Goal: Task Accomplishment & Management: Manage account settings

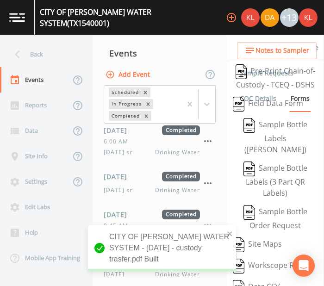
click at [18, 13] on img at bounding box center [17, 17] width 16 height 9
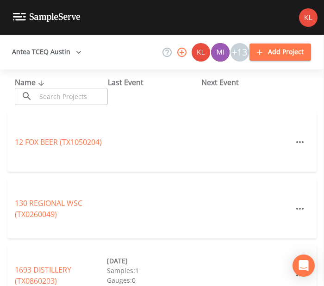
click at [41, 96] on input "text" at bounding box center [72, 96] width 72 height 17
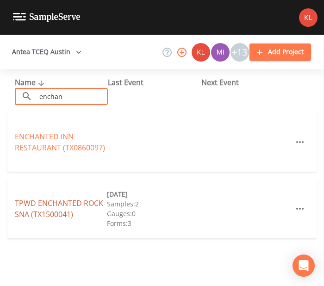
type input "enchan"
click at [72, 201] on link "TPWD ENCHANTED ROCK SNA (TX1500041)" at bounding box center [59, 208] width 88 height 21
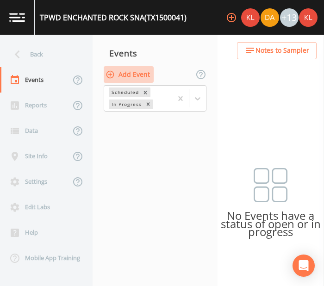
click at [141, 79] on button "Add Event" at bounding box center [129, 74] width 50 height 17
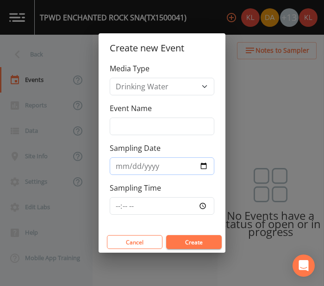
click at [209, 164] on input "Sampling Date" at bounding box center [162, 166] width 105 height 18
click at [203, 163] on input "Sampling Date" at bounding box center [162, 166] width 105 height 18
click at [205, 163] on input "[DATE]" at bounding box center [162, 166] width 105 height 18
type input "[DATE]"
click at [199, 238] on button "Create" at bounding box center [193, 242] width 55 height 14
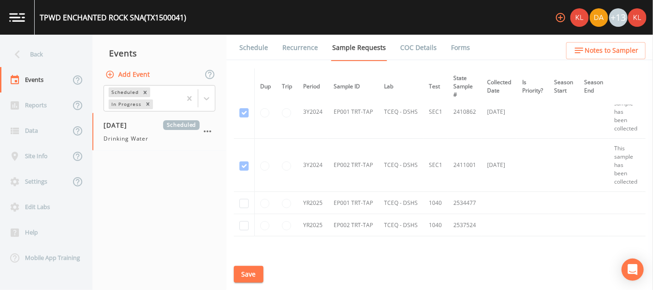
scroll to position [184, 0]
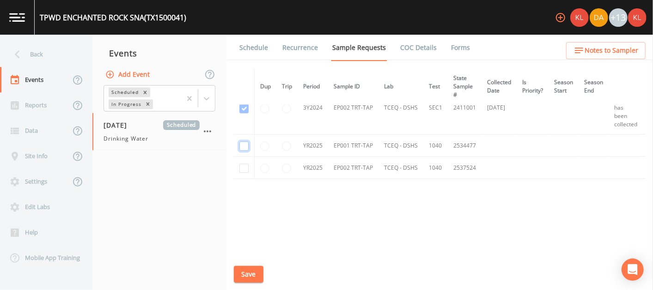
checkbox input "true"
click at [244, 7] on input "checkbox" at bounding box center [244, 2] width 9 height 9
checkbox input "true"
click at [258, 268] on button "Save" at bounding box center [249, 274] width 30 height 17
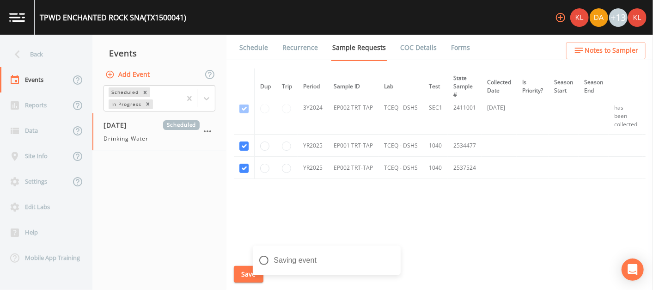
click at [255, 45] on link "Schedule" at bounding box center [253, 48] width 31 height 26
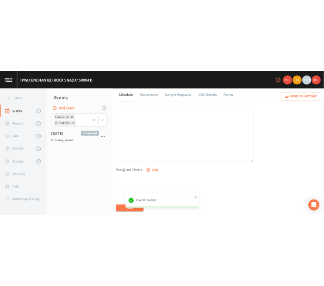
scroll to position [274, 0]
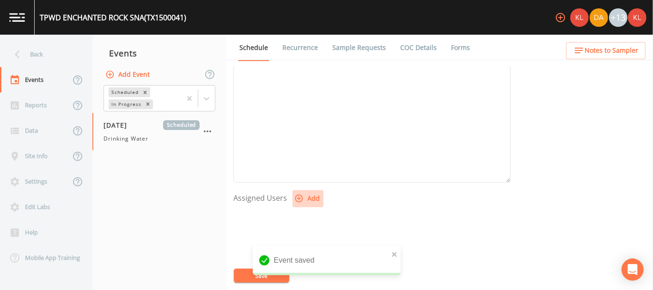
click at [310, 197] on button "Add" at bounding box center [308, 198] width 31 height 17
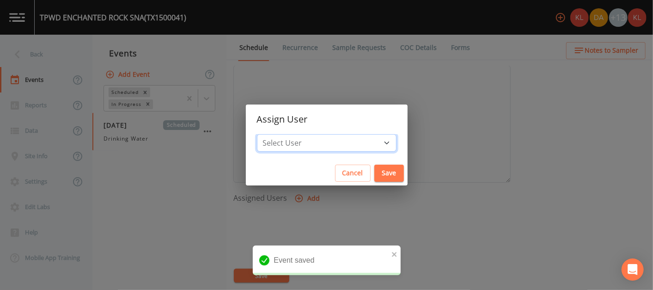
click at [312, 143] on select "Select User [PERSON_NAME] [PERSON_NAME] [PERSON_NAME] [PERSON_NAME] [PERSON_NAM…" at bounding box center [327, 143] width 140 height 18
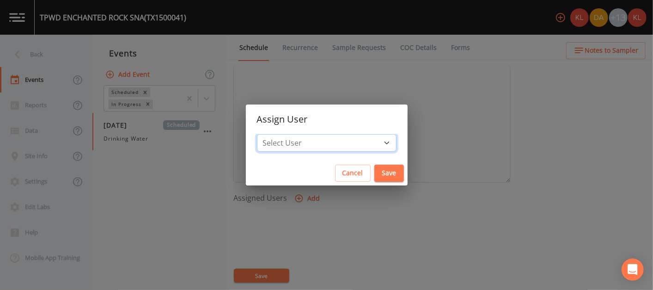
select select "cc3a99b6-42a3-44aa-bed9-88599eb009c7"
click at [286, 134] on select "Select User [PERSON_NAME] [PERSON_NAME] [PERSON_NAME] [PERSON_NAME] [PERSON_NAM…" at bounding box center [327, 143] width 140 height 18
click at [323, 172] on button "Save" at bounding box center [390, 173] width 30 height 17
select select
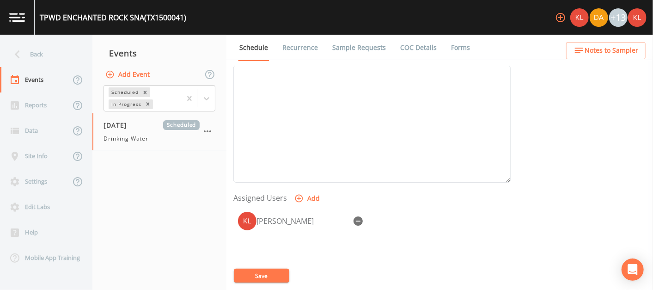
click at [29, 15] on link at bounding box center [17, 17] width 35 height 35
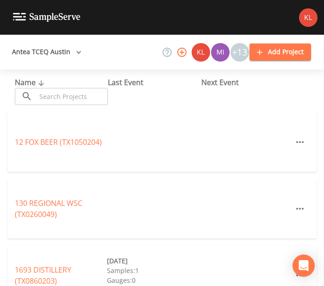
click at [71, 91] on input "text" at bounding box center [72, 96] width 72 height 17
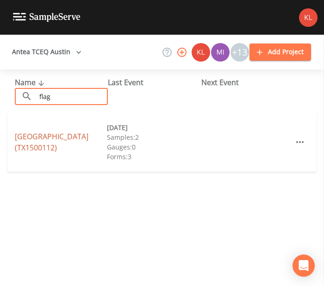
type input "flag"
click at [63, 135] on link "[GEOGRAPHIC_DATA] (TX1500112)" at bounding box center [52, 141] width 74 height 21
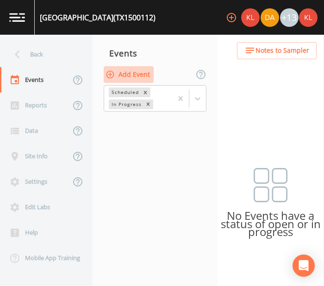
click at [137, 73] on button "Add Event" at bounding box center [129, 74] width 50 height 17
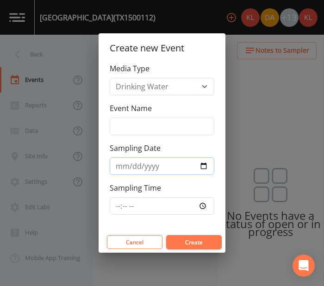
click at [199, 167] on input "Sampling Date" at bounding box center [162, 166] width 105 height 18
type input "[DATE]"
click at [194, 244] on button "Create" at bounding box center [193, 242] width 55 height 14
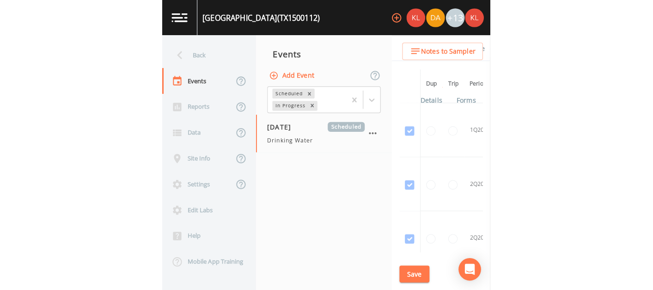
scroll to position [316, 0]
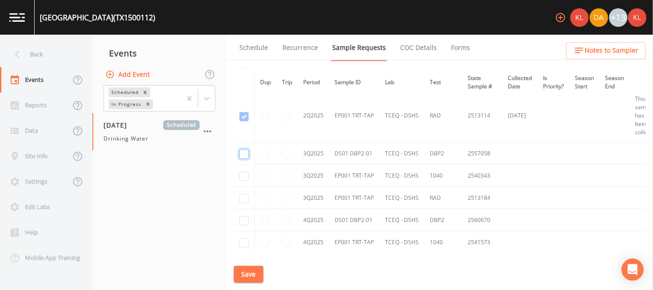
checkbox input "true"
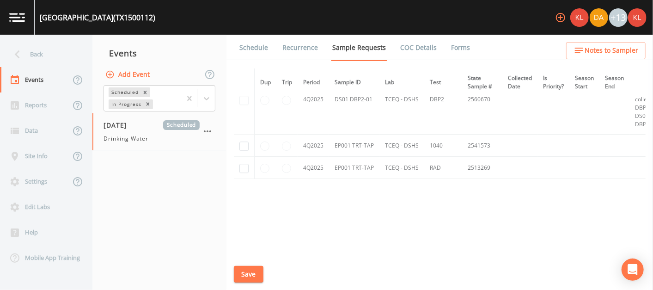
scroll to position [1338, 0]
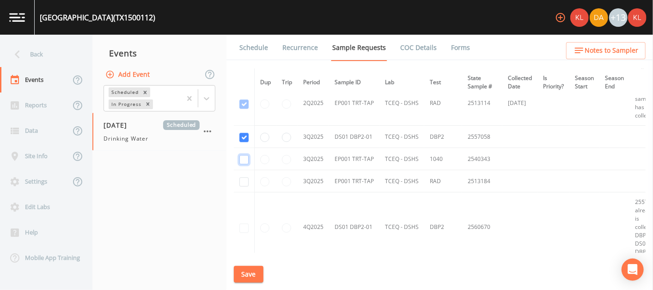
checkbox input "true"
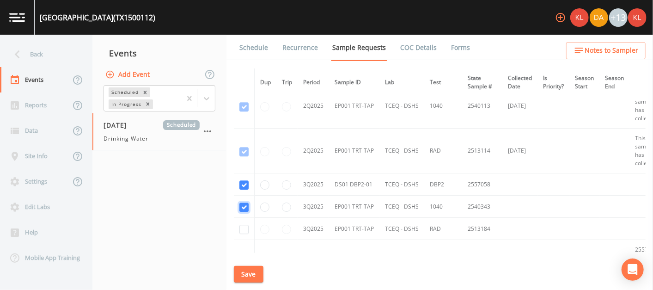
scroll to position [1385, 0]
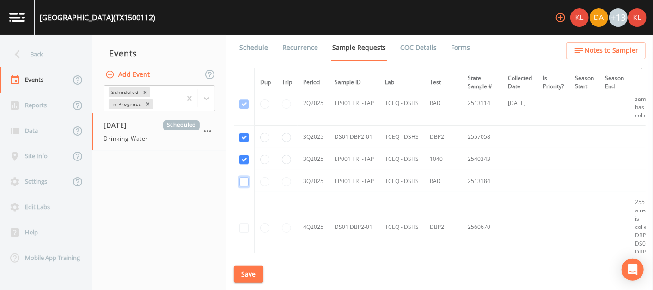
checkbox input "true"
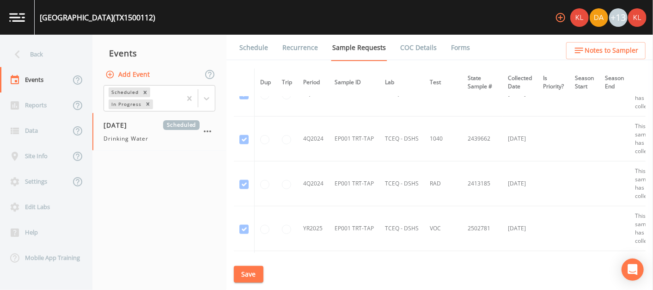
scroll to position [607, 0]
click at [233, 273] on div "Schedule Recurrence Sample Requests COC Details Forms Dup Trip Period Sample ID…" at bounding box center [440, 162] width 427 height 255
click at [253, 274] on button "Save" at bounding box center [249, 274] width 30 height 17
click at [256, 48] on link "Schedule" at bounding box center [253, 48] width 31 height 26
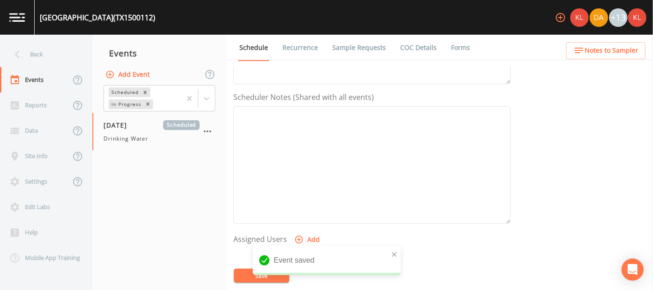
scroll to position [289, 0]
click at [303, 188] on button "Add" at bounding box center [308, 184] width 31 height 17
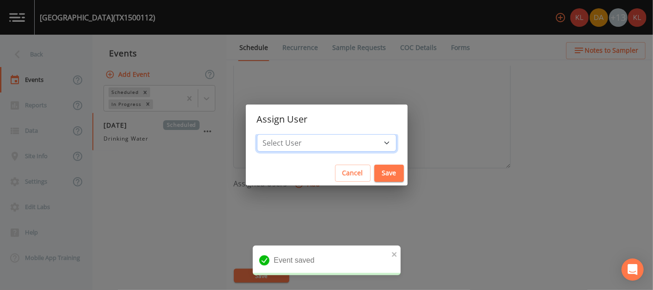
click at [323, 141] on select "Select User [PERSON_NAME] [PERSON_NAME] [PERSON_NAME] [PERSON_NAME] [PERSON_NAM…" at bounding box center [327, 143] width 140 height 18
select select "cc3a99b6-42a3-44aa-bed9-88599eb009c7"
click at [286, 134] on select "Select User [PERSON_NAME] [PERSON_NAME] [PERSON_NAME] [PERSON_NAME] [PERSON_NAM…" at bounding box center [327, 143] width 140 height 18
click at [323, 171] on button "Save" at bounding box center [390, 173] width 30 height 17
select select
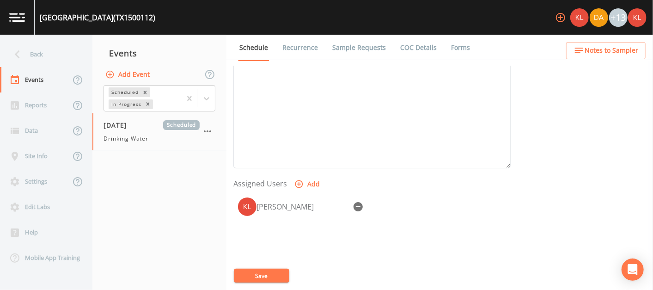
click at [240, 275] on button "Save" at bounding box center [261, 276] width 55 height 14
click at [9, 7] on link at bounding box center [17, 17] width 35 height 35
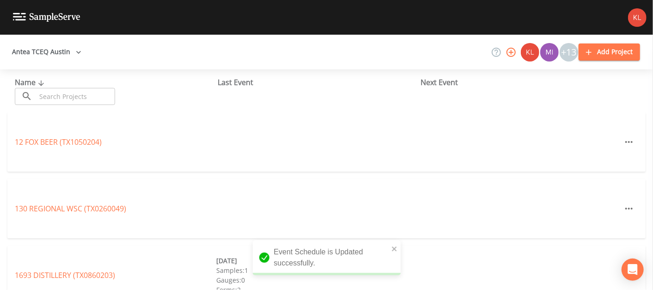
click at [110, 95] on input "text" at bounding box center [75, 96] width 79 height 17
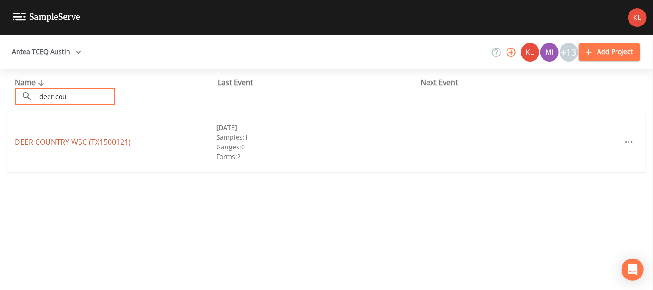
type input "deer cou"
click at [96, 142] on link "DEER COUNTRY WSC (TX1500121)" at bounding box center [73, 142] width 116 height 10
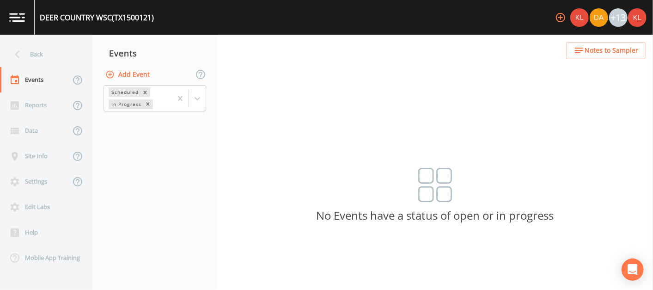
click at [141, 74] on button "Add Event" at bounding box center [129, 74] width 50 height 17
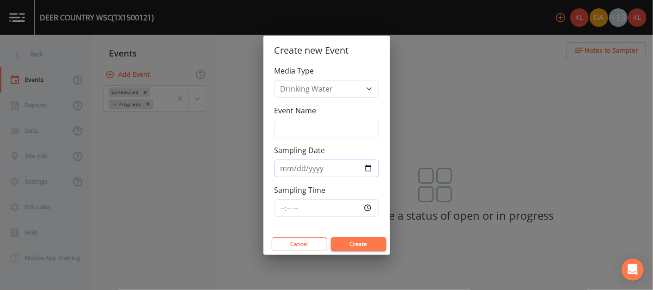
click at [323, 171] on input "Sampling Date" at bounding box center [327, 169] width 105 height 18
type input "[DATE]"
click at [323, 238] on button "Create" at bounding box center [358, 244] width 55 height 14
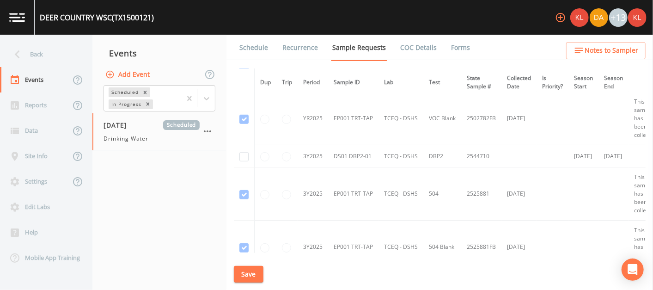
scroll to position [358, 0]
click at [245, 157] on input "checkbox" at bounding box center [244, 157] width 9 height 9
checkbox input "true"
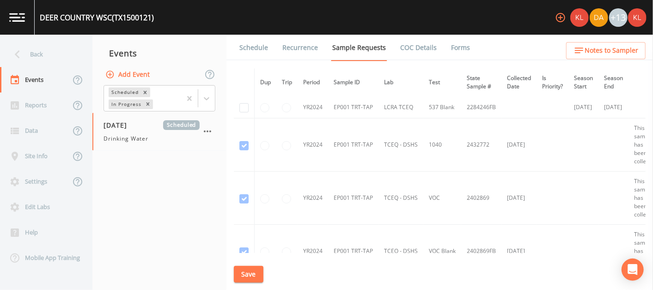
scroll to position [67, 0]
click at [250, 276] on button "Save" at bounding box center [249, 274] width 30 height 17
click at [253, 43] on link "Schedule" at bounding box center [253, 48] width 31 height 26
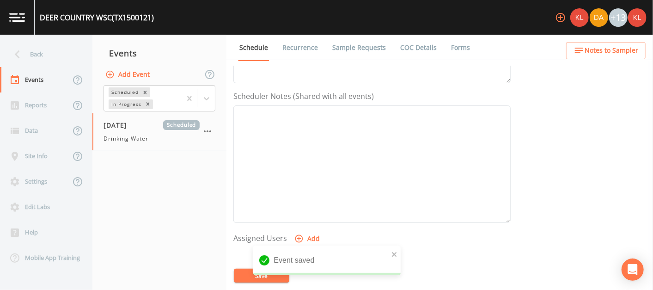
scroll to position [236, 0]
click at [300, 234] on icon "button" at bounding box center [299, 236] width 9 height 9
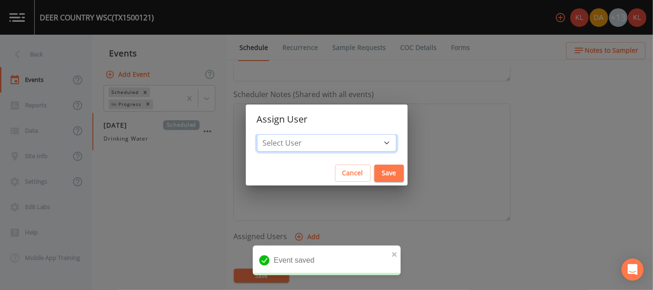
click at [309, 140] on select "Select User [PERSON_NAME] [PERSON_NAME] [PERSON_NAME] [PERSON_NAME] [PERSON_NAM…" at bounding box center [327, 143] width 140 height 18
select select "cc3a99b6-42a3-44aa-bed9-88599eb009c7"
click at [286, 134] on select "Select User [PERSON_NAME] [PERSON_NAME] [PERSON_NAME] [PERSON_NAME] [PERSON_NAM…" at bounding box center [327, 143] width 140 height 18
click at [323, 174] on button "Save" at bounding box center [390, 173] width 30 height 17
select select
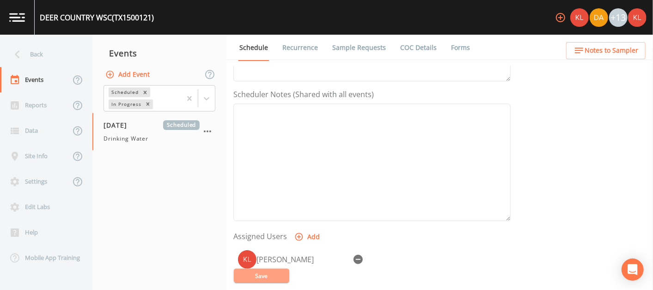
click at [250, 269] on button "Save" at bounding box center [261, 276] width 55 height 14
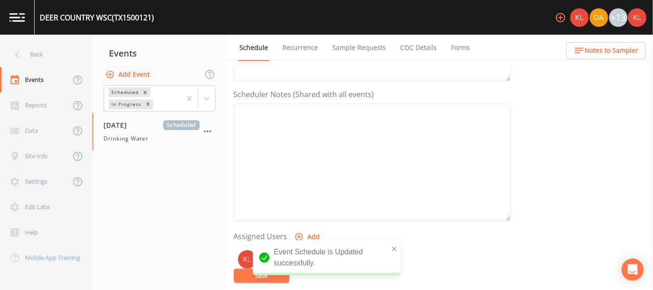
click at [12, 25] on link at bounding box center [17, 17] width 35 height 35
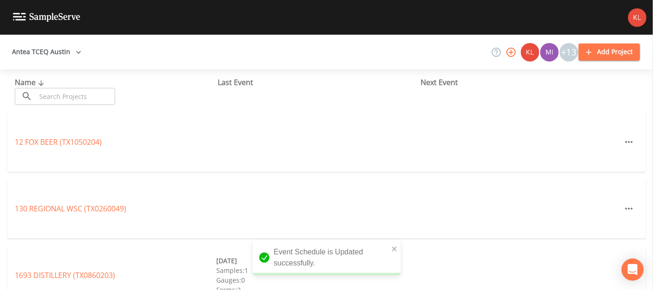
click at [98, 98] on input "text" at bounding box center [75, 96] width 79 height 17
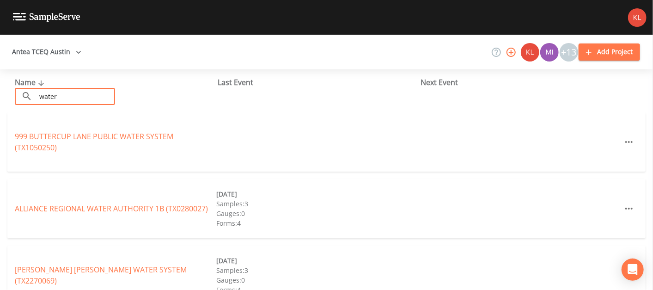
type input "water works"
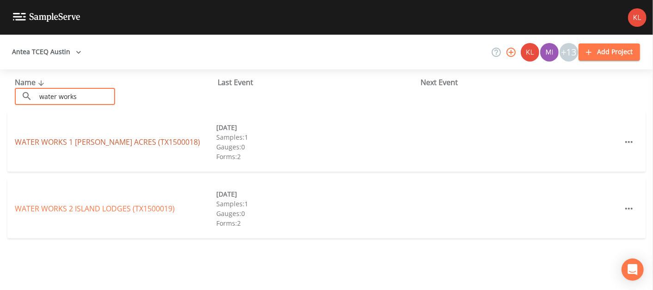
click at [95, 142] on link "WATER WORKS 1 [PERSON_NAME] ACRES (TX1500018)" at bounding box center [107, 142] width 185 height 10
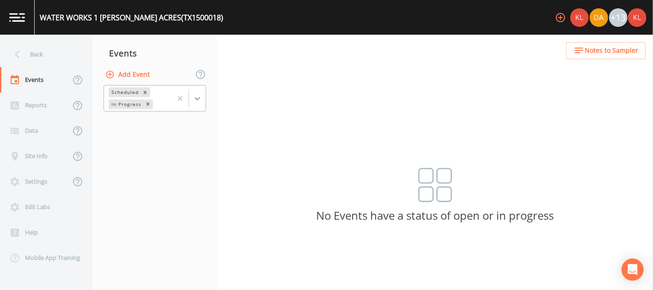
click at [200, 97] on icon at bounding box center [197, 98] width 9 height 9
click at [140, 77] on button "Add Event" at bounding box center [129, 74] width 50 height 17
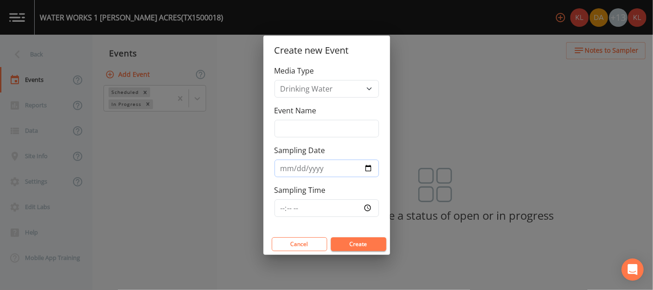
click at [323, 170] on input "Sampling Date" at bounding box center [327, 169] width 105 height 18
type input "[DATE]"
click at [323, 244] on button "Create" at bounding box center [358, 244] width 55 height 14
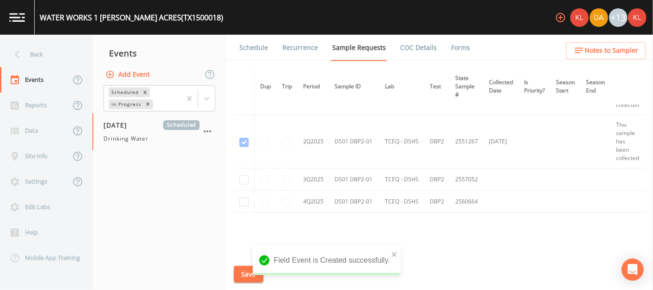
scroll to position [362, 0]
checkbox input "true"
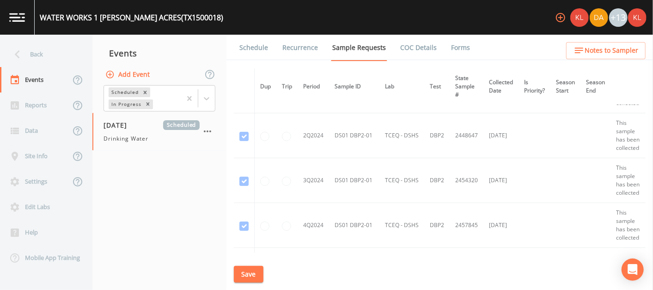
scroll to position [0, 0]
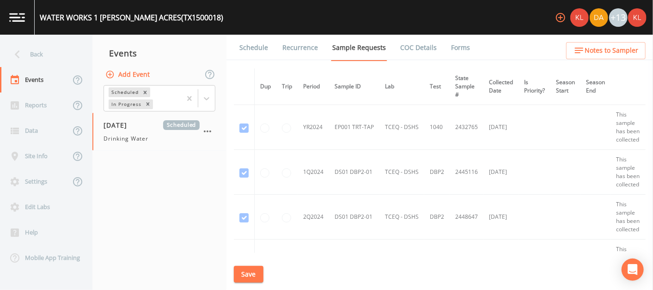
click at [256, 270] on button "Save" at bounding box center [249, 274] width 30 height 17
click at [267, 49] on link "Schedule" at bounding box center [253, 48] width 31 height 26
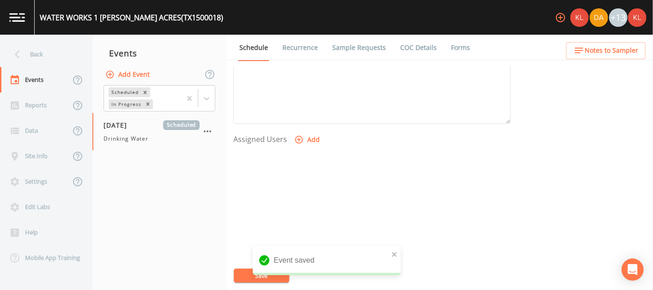
scroll to position [335, 0]
click at [302, 136] on icon "button" at bounding box center [299, 137] width 9 height 9
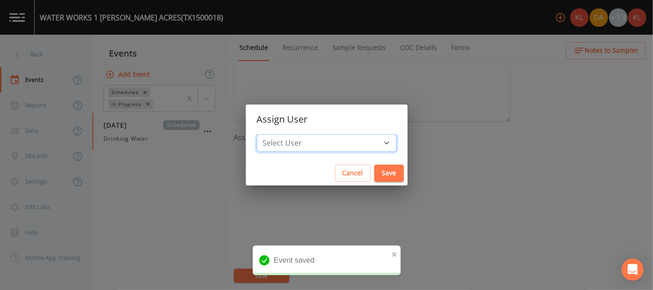
click at [323, 145] on select "Select User [PERSON_NAME] [PERSON_NAME] [PERSON_NAME] [PERSON_NAME] [PERSON_NAM…" at bounding box center [327, 143] width 140 height 18
select select "cc3a99b6-42a3-44aa-bed9-88599eb009c7"
click at [286, 134] on select "Select User [PERSON_NAME] [PERSON_NAME] [PERSON_NAME] [PERSON_NAME] [PERSON_NAM…" at bounding box center [327, 143] width 140 height 18
click at [323, 176] on button "Save" at bounding box center [390, 173] width 30 height 17
select select
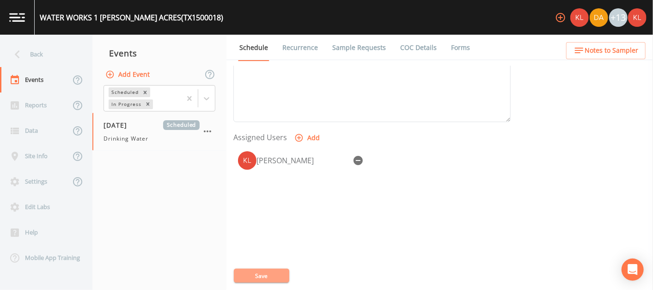
click at [247, 278] on button "Save" at bounding box center [261, 276] width 55 height 14
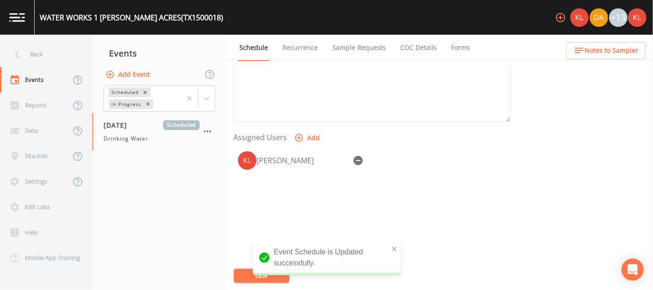
click at [19, 26] on link at bounding box center [17, 17] width 35 height 35
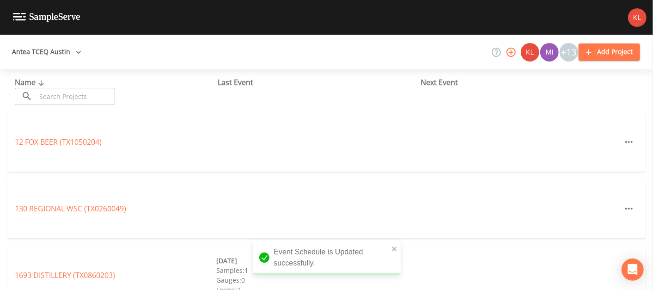
click at [59, 97] on input "text" at bounding box center [75, 96] width 79 height 17
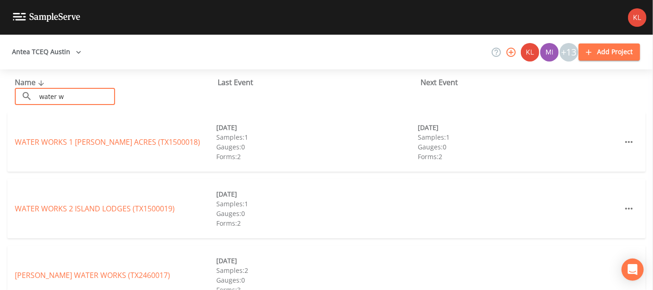
scroll to position [0, 0]
type input "water works"
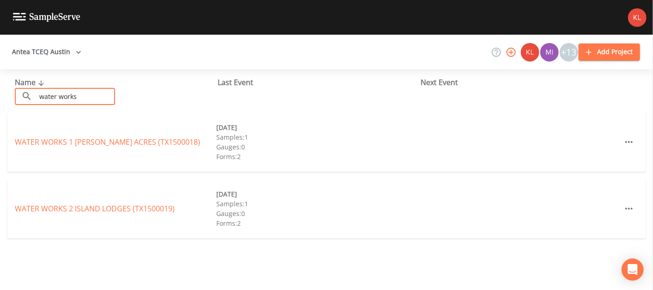
scroll to position [0, 0]
click at [114, 207] on link "WATER WORKS 2 [GEOGRAPHIC_DATA] (TX1500019)" at bounding box center [95, 208] width 160 height 10
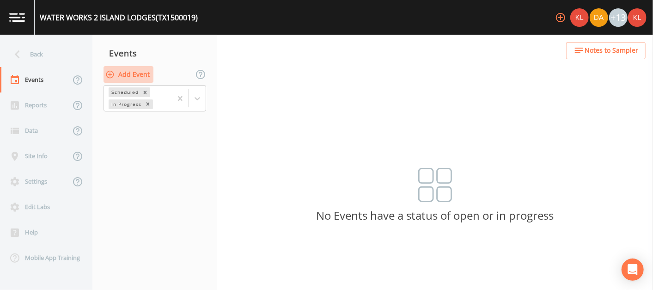
click at [142, 71] on button "Add Event" at bounding box center [129, 74] width 50 height 17
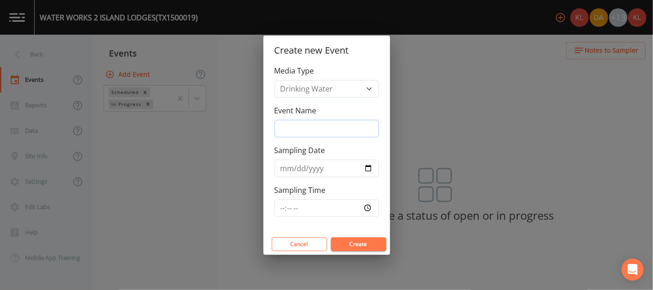
click at [323, 135] on input "Event Name" at bounding box center [327, 129] width 105 height 18
click at [323, 128] on input "Event Name" at bounding box center [327, 129] width 105 height 18
click at [282, 165] on input "Sampling Date" at bounding box center [327, 169] width 105 height 18
click at [323, 165] on input "Sampling Date" at bounding box center [327, 169] width 105 height 18
type input "[DATE]"
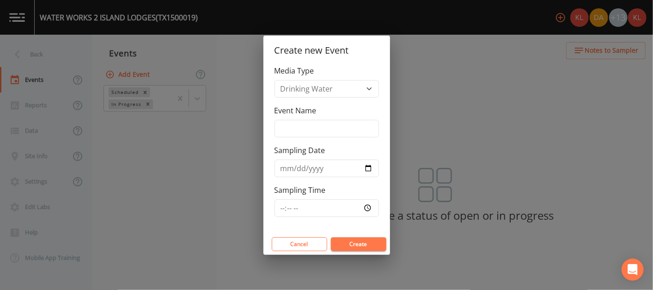
click at [323, 245] on button "Create" at bounding box center [358, 244] width 55 height 14
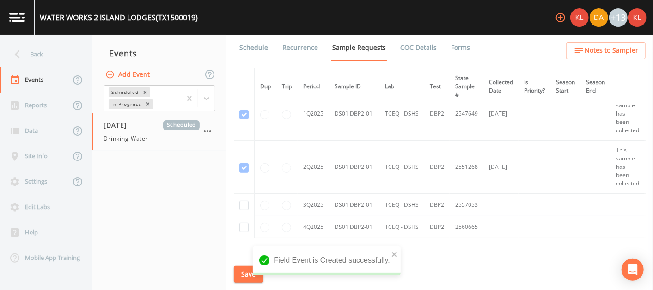
scroll to position [396, 0]
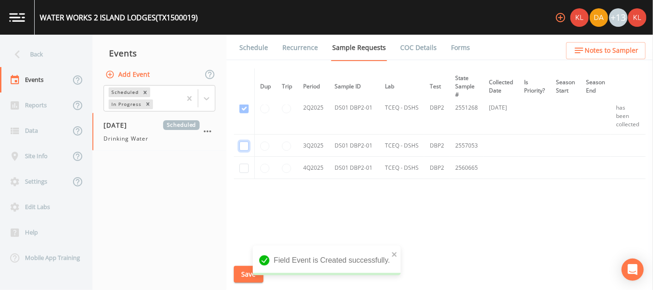
checkbox input "true"
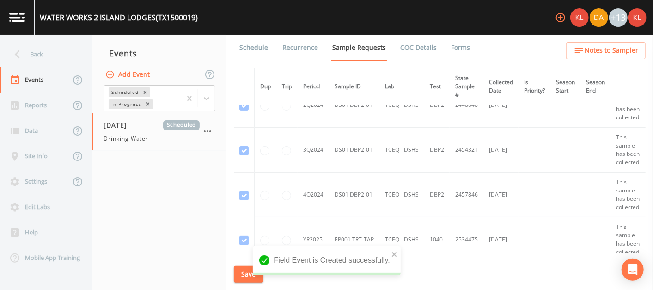
scroll to position [0, 0]
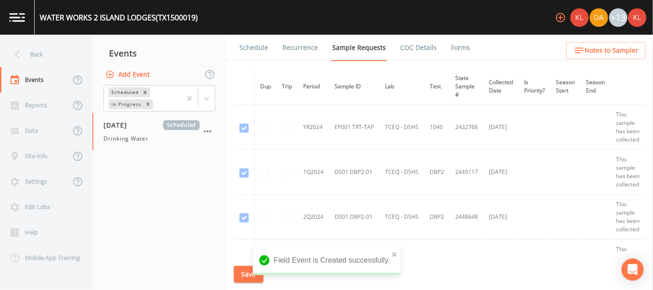
click at [244, 277] on button "Save" at bounding box center [249, 274] width 30 height 17
click at [246, 49] on link "Schedule" at bounding box center [253, 48] width 31 height 26
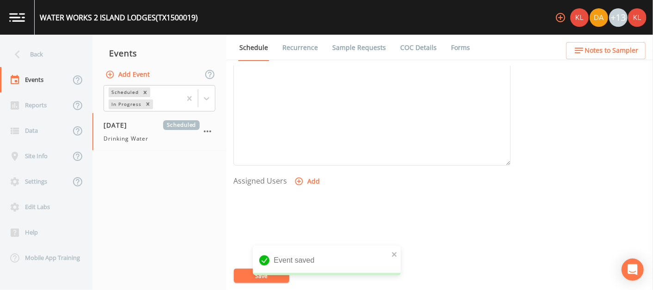
scroll to position [361, 0]
click at [304, 117] on button "Add" at bounding box center [308, 111] width 31 height 17
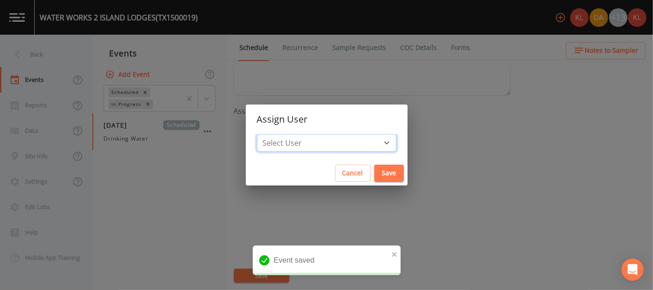
click at [323, 149] on select "Select User [PERSON_NAME] [PERSON_NAME] [PERSON_NAME] [PERSON_NAME] [PERSON_NAM…" at bounding box center [327, 143] width 140 height 18
click at [286, 134] on select "Select User [PERSON_NAME] [PERSON_NAME] [PERSON_NAME] [PERSON_NAME] [PERSON_NAM…" at bounding box center [327, 143] width 140 height 18
click at [301, 140] on select "Select User [PERSON_NAME] [PERSON_NAME] [PERSON_NAME] [PERSON_NAME] [PERSON_NAM…" at bounding box center [327, 143] width 140 height 18
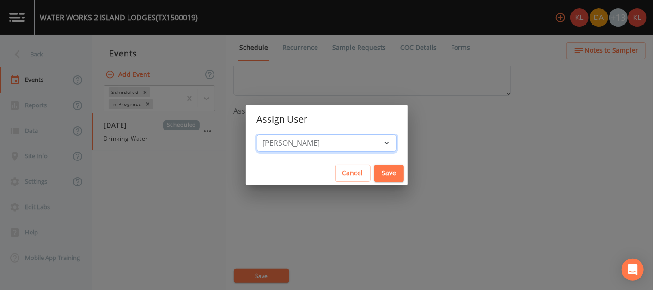
select select "cc3a99b6-42a3-44aa-bed9-88599eb009c7"
click at [286, 134] on select "Select User [PERSON_NAME] [PERSON_NAME] [PERSON_NAME] [PERSON_NAME] [PERSON_NAM…" at bounding box center [327, 143] width 140 height 18
click at [323, 177] on button "Save" at bounding box center [390, 173] width 30 height 17
select select
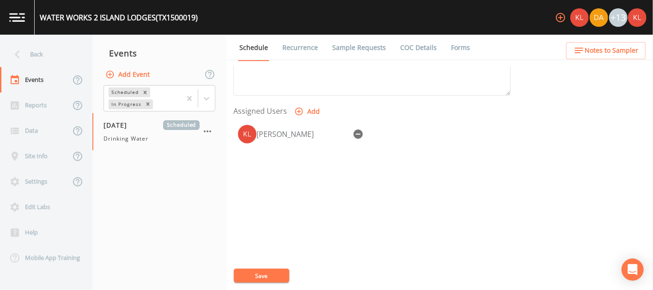
click at [258, 272] on button "Save" at bounding box center [261, 276] width 55 height 14
click at [14, 25] on link at bounding box center [17, 17] width 35 height 35
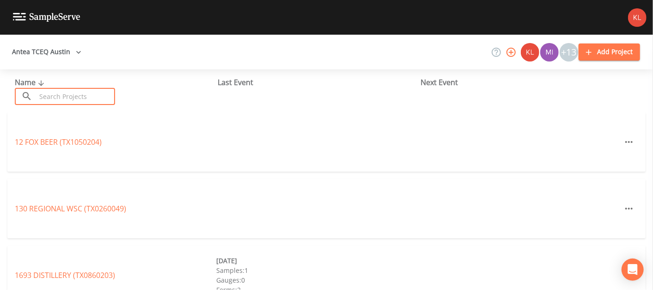
click at [99, 88] on input "text" at bounding box center [75, 96] width 79 height 17
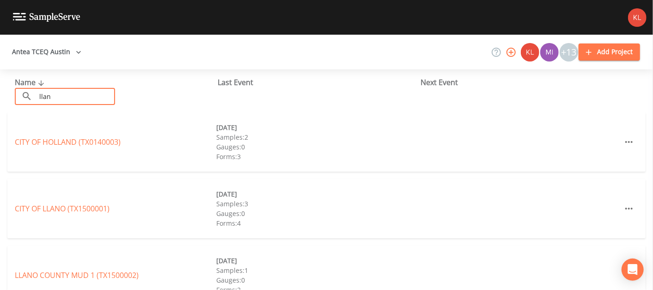
type input "llano"
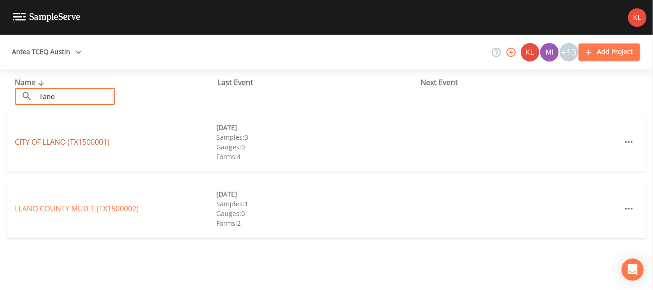
click at [62, 141] on link "[GEOGRAPHIC_DATA] (TX1500001)" at bounding box center [62, 142] width 95 height 10
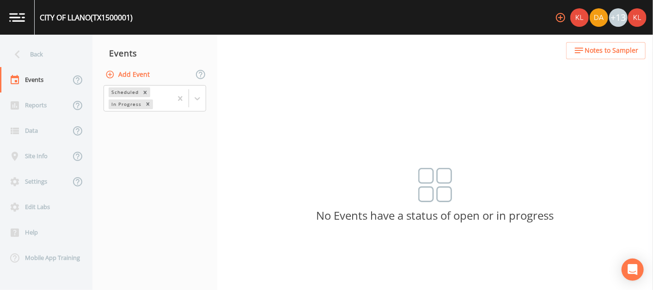
click at [128, 74] on button "Add Event" at bounding box center [129, 74] width 50 height 17
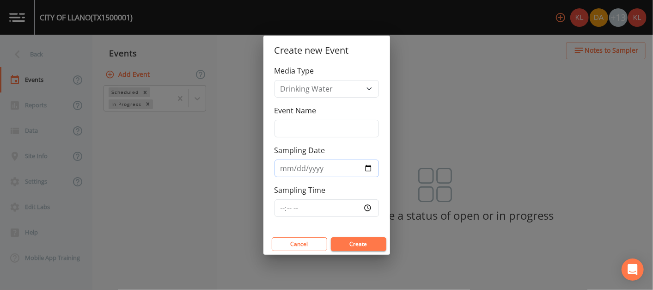
click at [323, 161] on input "Sampling Date" at bounding box center [327, 169] width 105 height 18
click at [323, 166] on input "Sampling Date" at bounding box center [327, 169] width 105 height 18
type input "[DATE]"
click at [323, 244] on button "Create" at bounding box center [358, 244] width 55 height 14
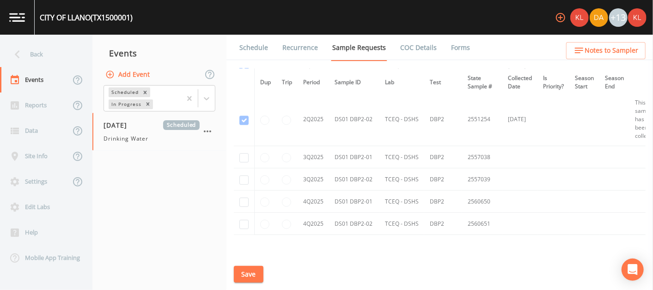
scroll to position [1503, 0]
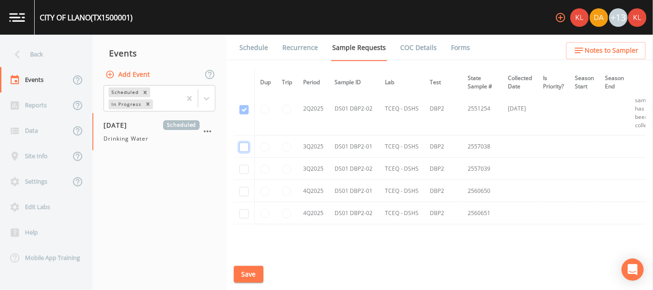
checkbox input "true"
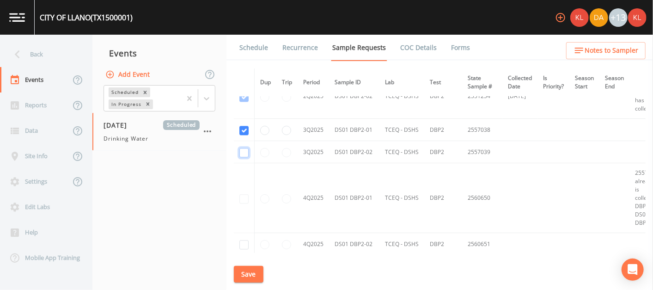
checkbox input "true"
click at [250, 271] on button "Save" at bounding box center [249, 274] width 30 height 17
click at [255, 43] on link "Schedule" at bounding box center [253, 48] width 31 height 26
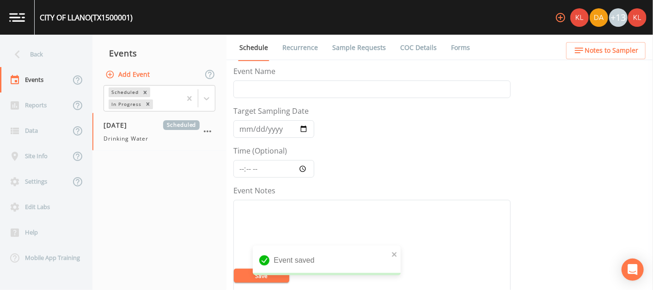
scroll to position [361, 0]
click at [312, 112] on button "Add" at bounding box center [308, 111] width 31 height 17
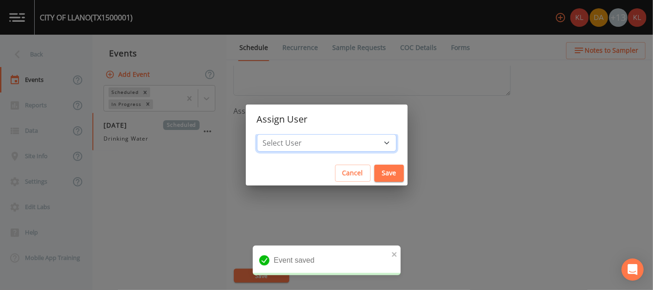
click at [323, 144] on select "Select User [PERSON_NAME] [PERSON_NAME] [PERSON_NAME] [PERSON_NAME] [PERSON_NAM…" at bounding box center [327, 143] width 140 height 18
select select "cc3a99b6-42a3-44aa-bed9-88599eb009c7"
click at [286, 134] on select "Select User [PERSON_NAME] [PERSON_NAME] [PERSON_NAME] [PERSON_NAME] [PERSON_NAM…" at bounding box center [327, 143] width 140 height 18
click at [323, 174] on button "Save" at bounding box center [390, 173] width 30 height 17
select select
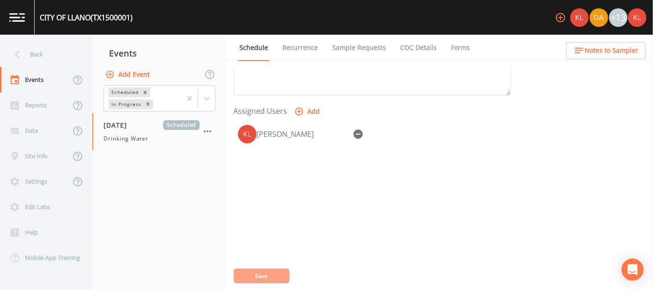
click at [244, 271] on button "Save" at bounding box center [261, 276] width 55 height 14
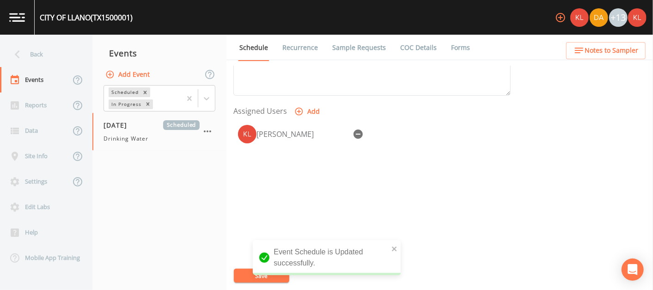
click at [23, 33] on link at bounding box center [17, 17] width 35 height 35
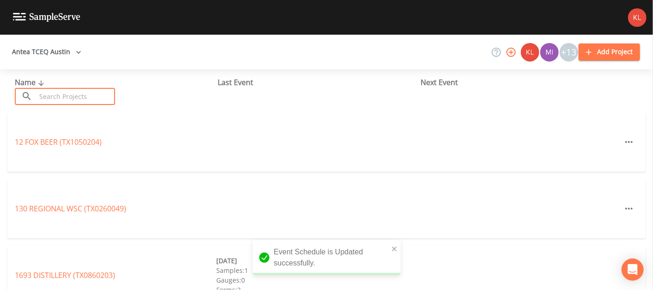
click at [103, 92] on input "text" at bounding box center [75, 96] width 79 height 17
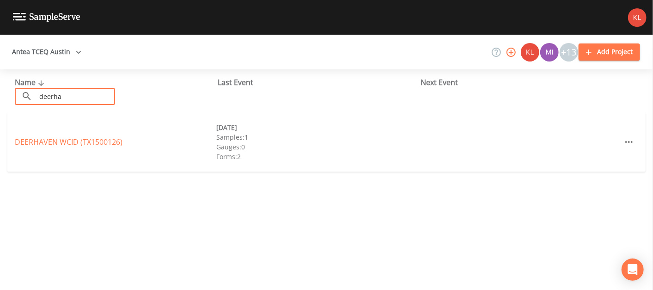
type input "deerha"
click at [111, 147] on div "[GEOGRAPHIC_DATA] (TX1500126)" at bounding box center [116, 141] width 202 height 11
click at [105, 141] on link "[GEOGRAPHIC_DATA] (TX1500126)" at bounding box center [69, 142] width 108 height 10
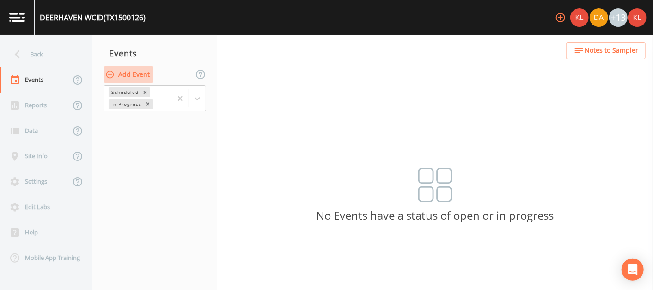
click at [130, 72] on button "Add Event" at bounding box center [129, 74] width 50 height 17
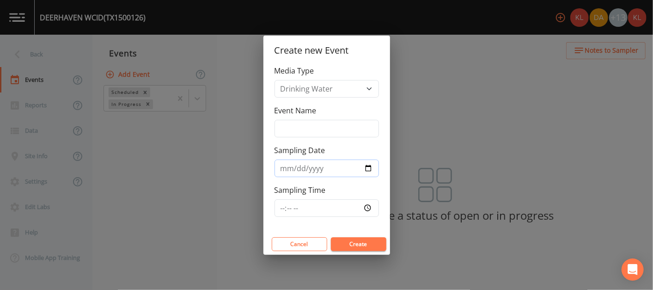
click at [323, 168] on input "Sampling Date" at bounding box center [327, 169] width 105 height 18
type input "[DATE]"
click at [323, 243] on button "Create" at bounding box center [358, 244] width 55 height 14
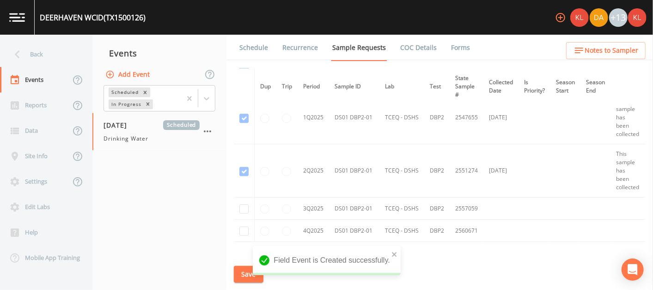
scroll to position [332, 0]
checkbox input "true"
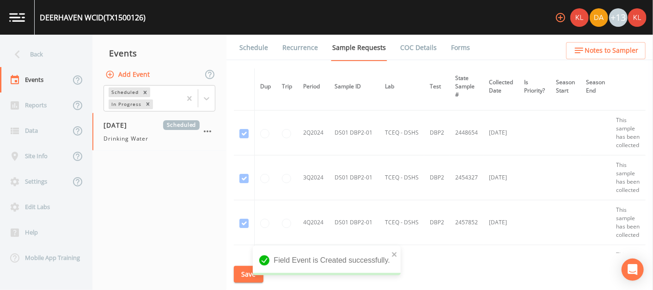
scroll to position [71, 0]
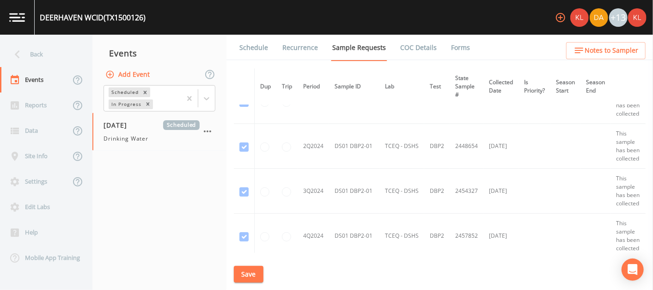
click at [236, 275] on button "Save" at bounding box center [249, 274] width 30 height 17
click at [247, 45] on link "Schedule" at bounding box center [253, 48] width 31 height 26
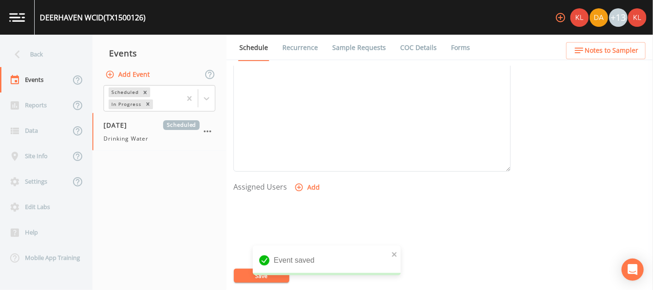
scroll to position [287, 0]
click at [305, 183] on button "Add" at bounding box center [308, 185] width 31 height 17
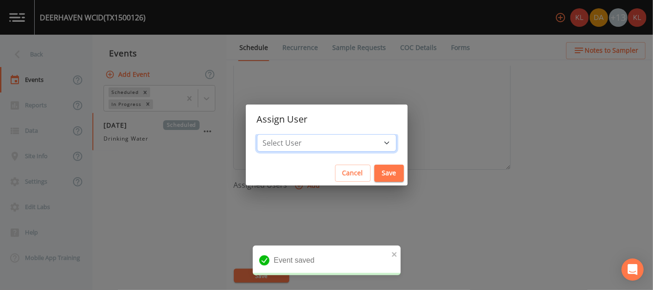
click at [323, 146] on select "Select User [PERSON_NAME] [PERSON_NAME] [PERSON_NAME] [PERSON_NAME] [PERSON_NAM…" at bounding box center [327, 143] width 140 height 18
select select "cc3a99b6-42a3-44aa-bed9-88599eb009c7"
click at [286, 134] on select "Select User [PERSON_NAME] [PERSON_NAME] [PERSON_NAME] [PERSON_NAME] [PERSON_NAM…" at bounding box center [327, 143] width 140 height 18
click at [323, 172] on button "Save" at bounding box center [390, 173] width 30 height 17
select select
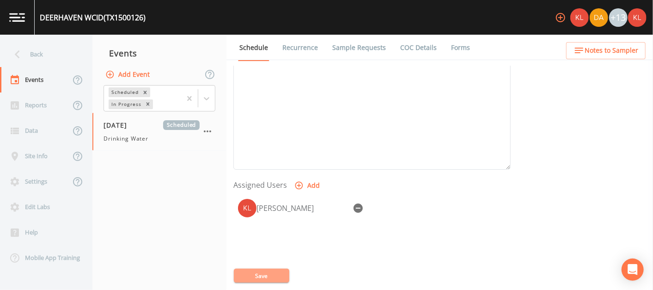
click at [236, 271] on button "Save" at bounding box center [261, 276] width 55 height 14
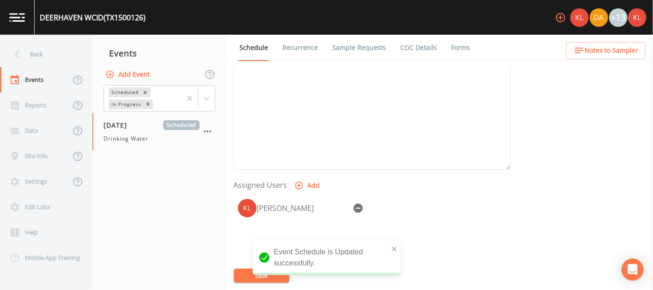
click at [17, 28] on link at bounding box center [17, 17] width 35 height 35
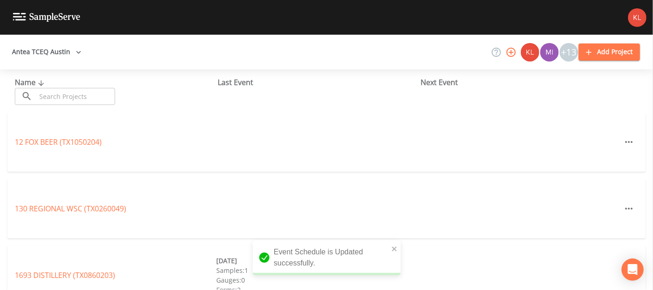
click at [113, 98] on input "text" at bounding box center [75, 96] width 79 height 17
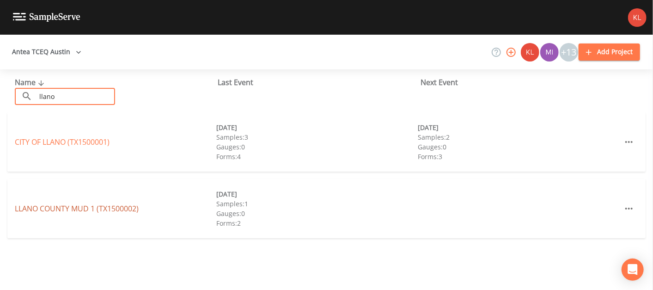
type input "llano"
click at [57, 207] on link "[GEOGRAPHIC_DATA] 1 (TX1500002)" at bounding box center [77, 208] width 124 height 10
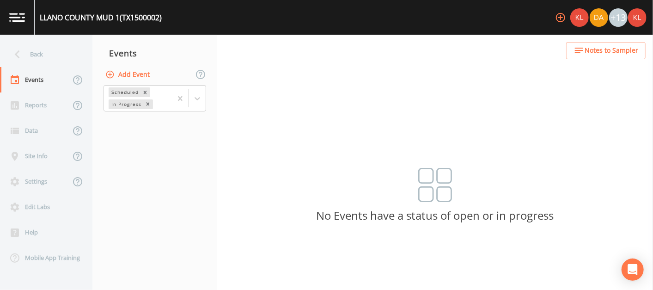
click at [134, 70] on button "Add Event" at bounding box center [129, 74] width 50 height 17
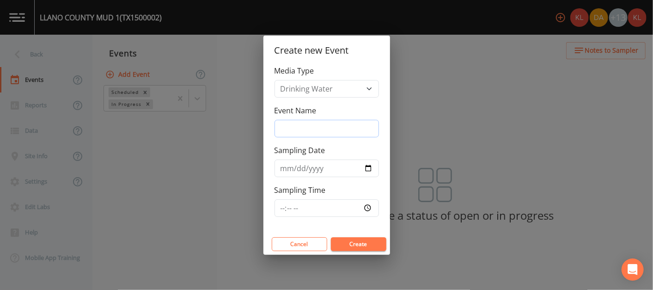
click at [323, 122] on input "Event Name" at bounding box center [327, 129] width 105 height 18
click at [289, 173] on input "Sampling Date" at bounding box center [327, 169] width 105 height 18
click at [323, 171] on input "Sampling Date" at bounding box center [327, 169] width 105 height 18
type input "[DATE]"
click at [323, 244] on button "Create" at bounding box center [358, 244] width 55 height 14
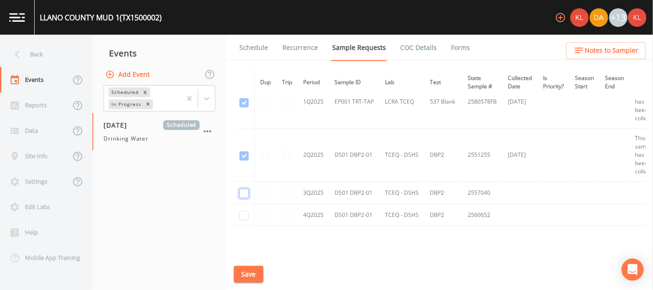
checkbox input "true"
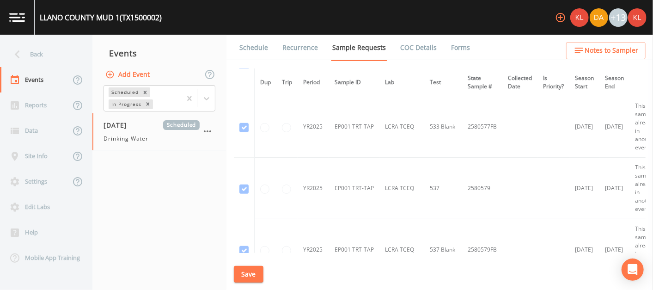
scroll to position [510, 0]
click at [257, 279] on button "Save" at bounding box center [249, 274] width 30 height 17
click at [258, 47] on link "Schedule" at bounding box center [253, 48] width 31 height 26
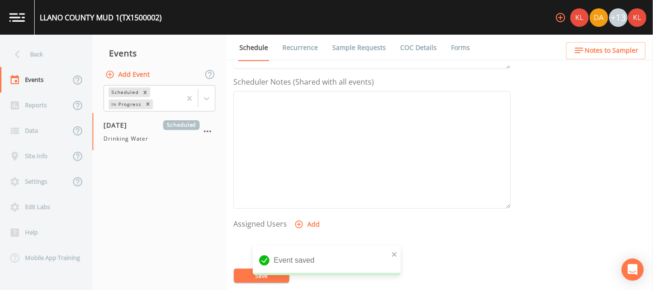
scroll to position [278, 0]
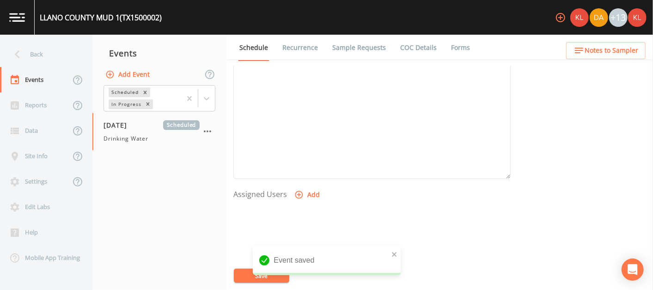
click at [299, 193] on icon "button" at bounding box center [299, 195] width 8 height 8
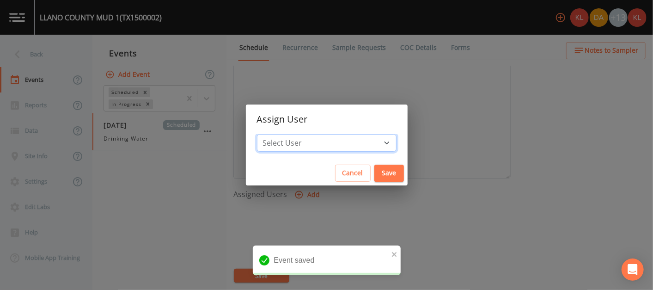
click at [323, 141] on select "Select User [PERSON_NAME] [PERSON_NAME] [PERSON_NAME] [PERSON_NAME] [PERSON_NAM…" at bounding box center [327, 143] width 140 height 18
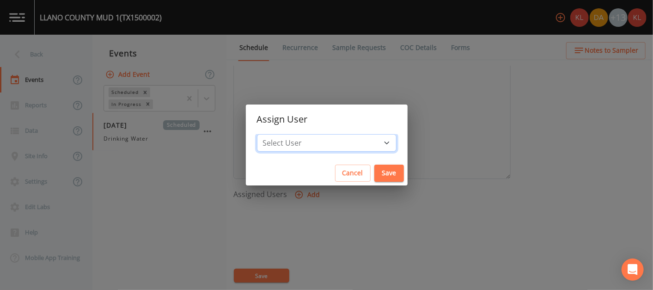
select select "cc3a99b6-42a3-44aa-bed9-88599eb009c7"
click at [286, 134] on select "Select User [PERSON_NAME] [PERSON_NAME] [PERSON_NAME] [PERSON_NAME] [PERSON_NAM…" at bounding box center [327, 143] width 140 height 18
click at [323, 173] on button "Save" at bounding box center [390, 173] width 30 height 17
select select
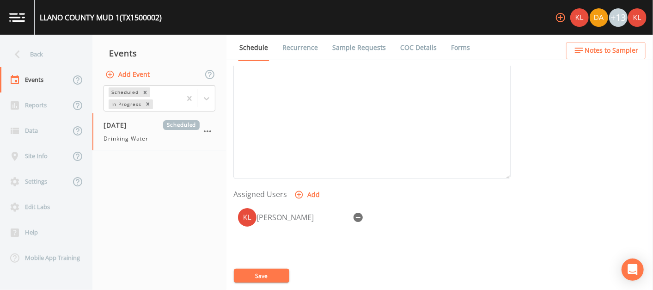
click at [269, 272] on button "Save" at bounding box center [261, 276] width 55 height 14
click at [13, 6] on link at bounding box center [17, 17] width 35 height 35
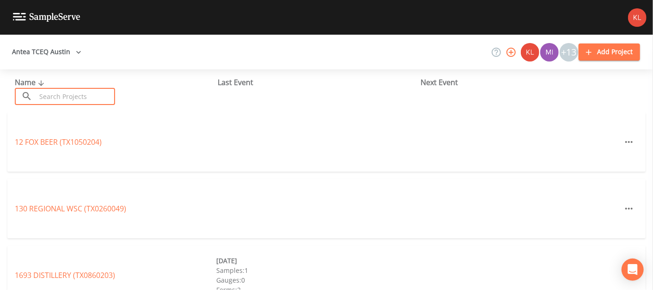
click at [80, 100] on input "text" at bounding box center [75, 96] width 79 height 17
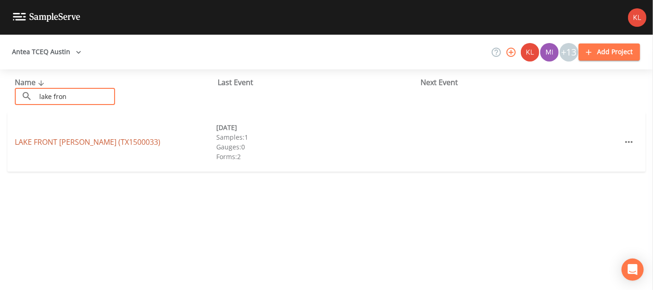
type input "lake fron"
click at [31, 141] on link "LAKE FRONT [PERSON_NAME] (TX1500033)" at bounding box center [88, 142] width 146 height 10
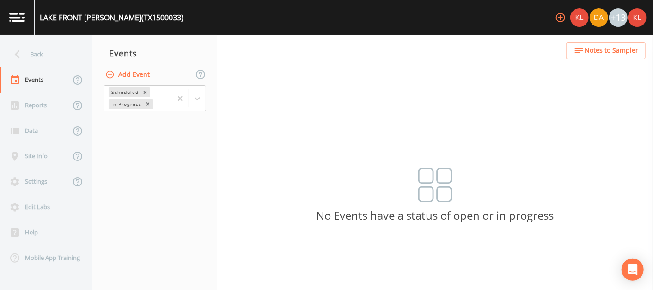
click at [140, 73] on div "Back Events Reports Data Site Info Settings Edit Labs Help Mobile App Training …" at bounding box center [326, 162] width 653 height 255
click at [142, 72] on button "Add Event" at bounding box center [129, 74] width 50 height 17
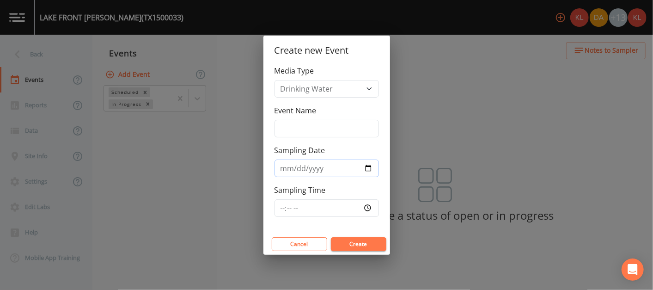
click at [323, 166] on input "Sampling Date" at bounding box center [327, 169] width 105 height 18
type input "[DATE]"
click at [323, 244] on button "Create" at bounding box center [358, 244] width 55 height 14
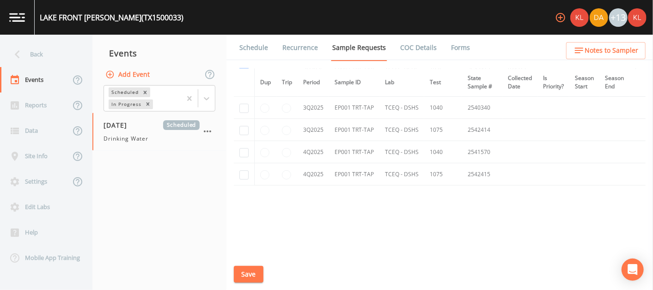
scroll to position [1531, 0]
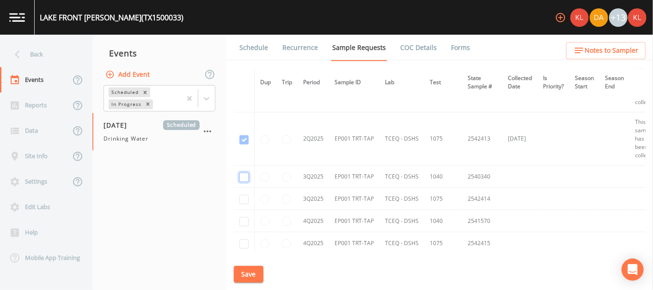
checkbox input "true"
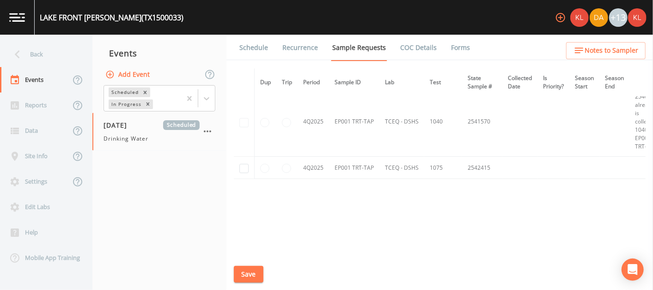
scroll to position [1358, 0]
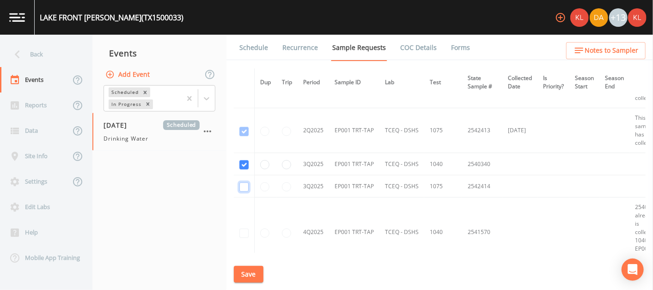
checkbox input "true"
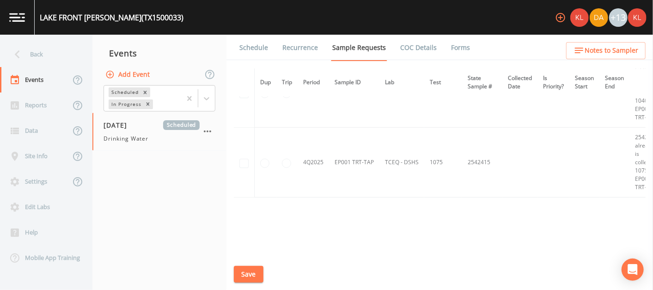
scroll to position [1513, 0]
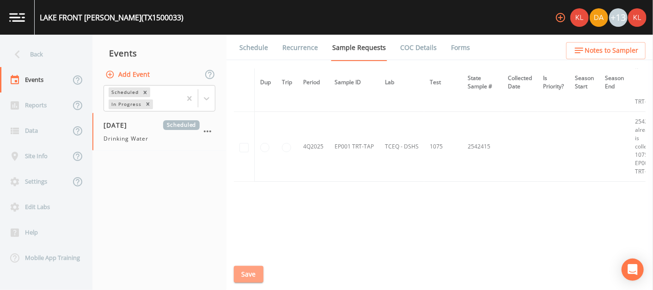
click at [252, 268] on button "Save" at bounding box center [249, 274] width 30 height 17
click at [257, 50] on link "Schedule" at bounding box center [253, 48] width 31 height 26
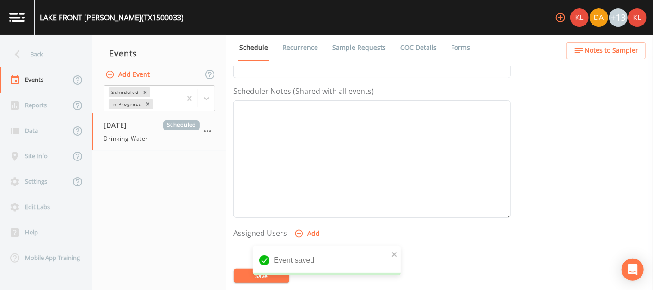
scroll to position [240, 0]
click at [305, 234] on button "Add" at bounding box center [308, 232] width 31 height 17
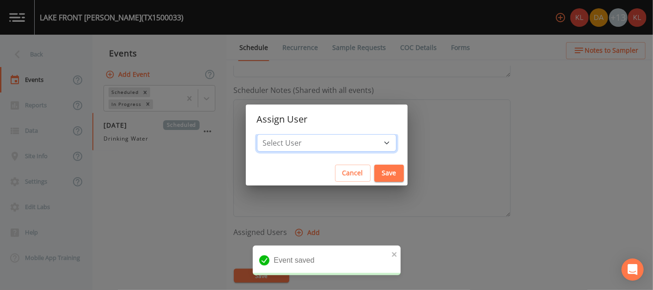
click at [323, 142] on select "Select User [PERSON_NAME] [PERSON_NAME] [PERSON_NAME] [PERSON_NAME] [PERSON_NAM…" at bounding box center [327, 143] width 140 height 18
select select "cc3a99b6-42a3-44aa-bed9-88599eb009c7"
click at [286, 134] on select "Select User [PERSON_NAME] [PERSON_NAME] [PERSON_NAME] [PERSON_NAME] [PERSON_NAM…" at bounding box center [327, 143] width 140 height 18
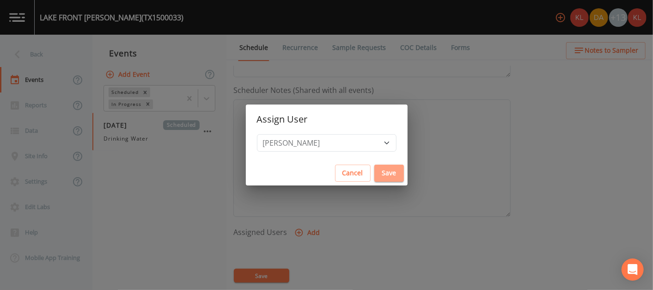
click at [323, 170] on button "Save" at bounding box center [390, 173] width 30 height 17
select select
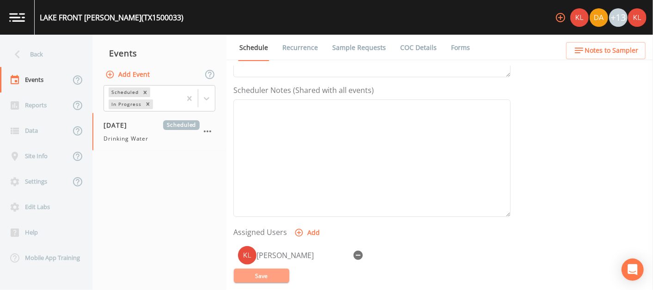
click at [264, 272] on button "Save" at bounding box center [261, 276] width 55 height 14
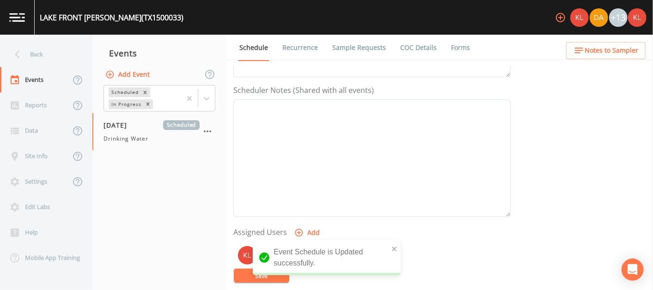
click at [19, 15] on img at bounding box center [17, 17] width 16 height 9
